Goal: Go to known website: Go to known website

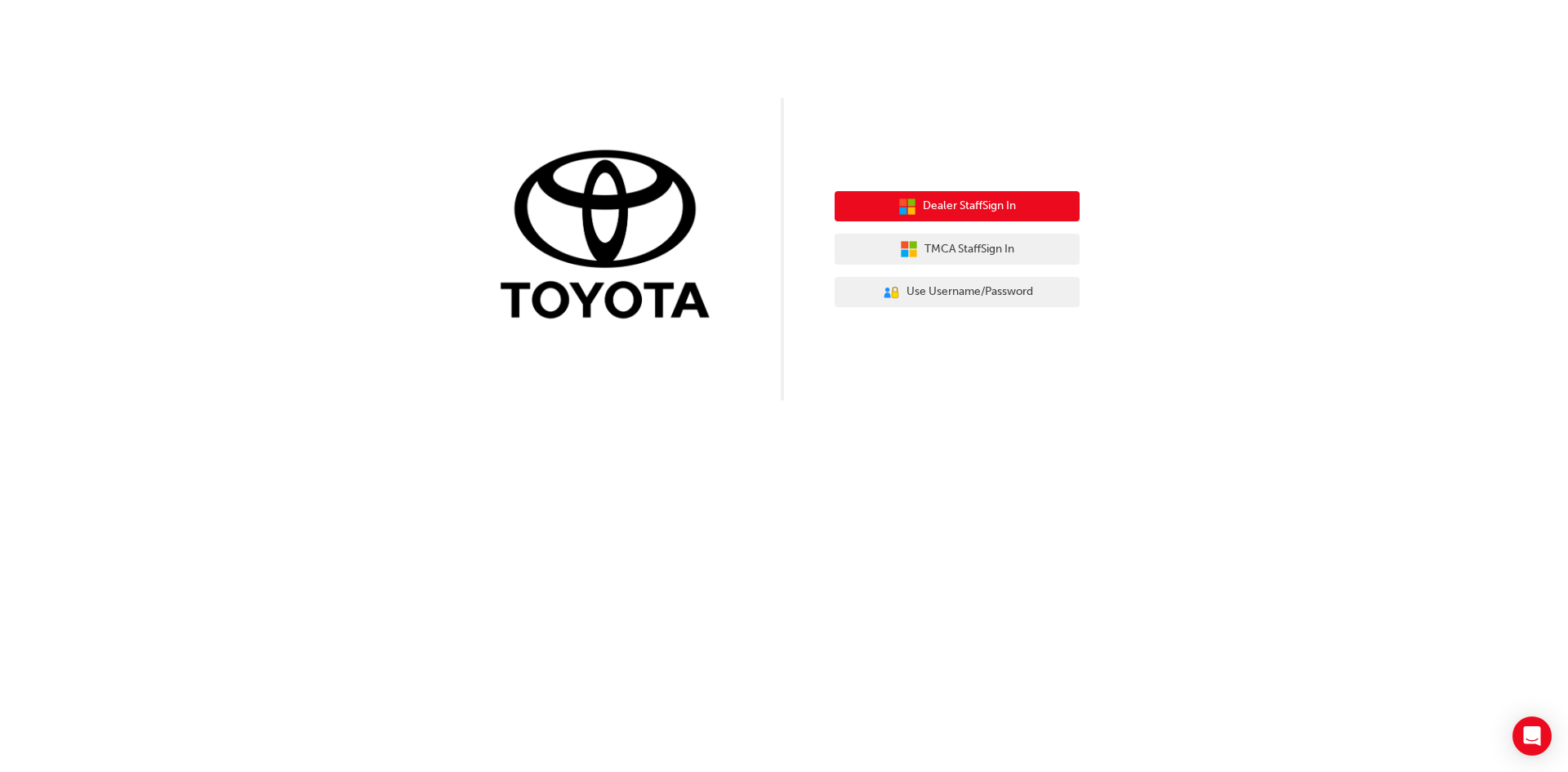
click at [886, 200] on button "Dealer Staff Sign In" at bounding box center [957, 206] width 245 height 31
